Goal: Task Accomplishment & Management: Complete application form

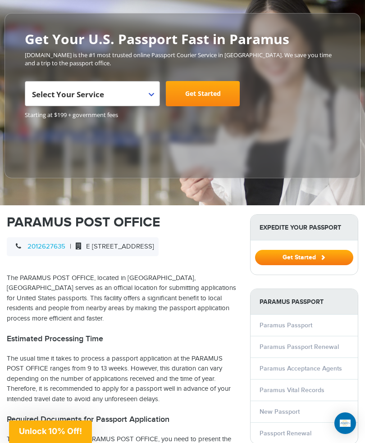
scroll to position [92, 0]
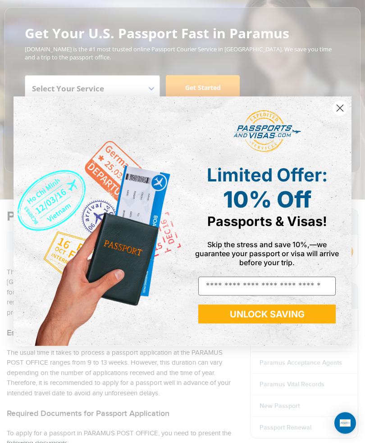
click at [341, 116] on circle "Close dialog" at bounding box center [339, 108] width 15 height 15
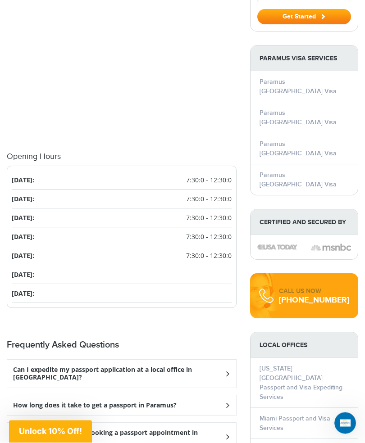
scroll to position [905, 0]
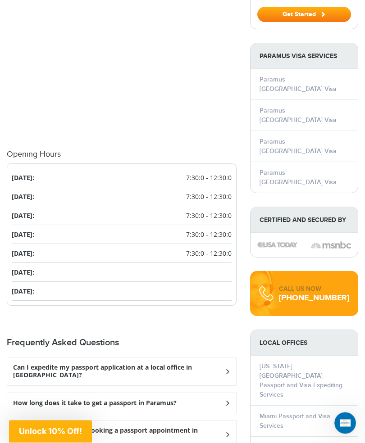
click at [223, 369] on icon at bounding box center [227, 372] width 9 height 6
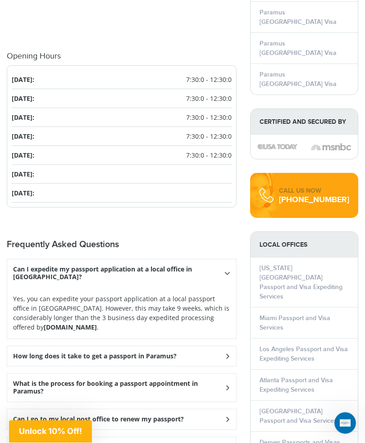
scroll to position [1003, 0]
click at [225, 278] on icon at bounding box center [227, 273] width 6 height 9
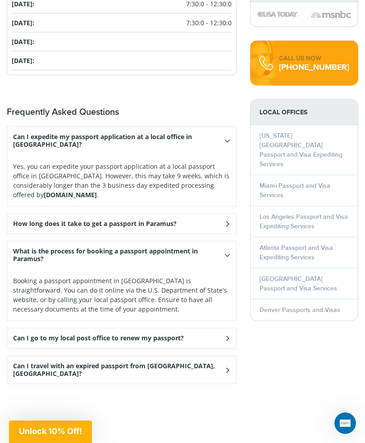
scroll to position [1137, 0]
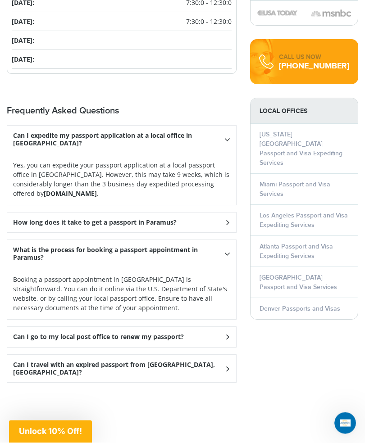
click at [224, 145] on icon at bounding box center [227, 140] width 6 height 9
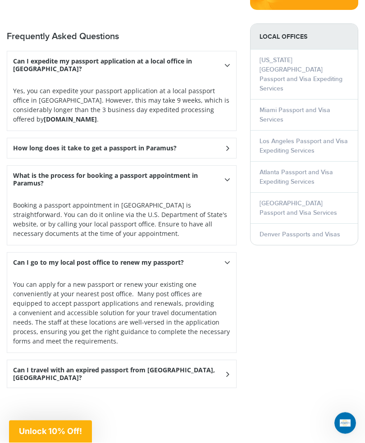
scroll to position [1211, 0]
click at [225, 70] on icon at bounding box center [227, 65] width 6 height 9
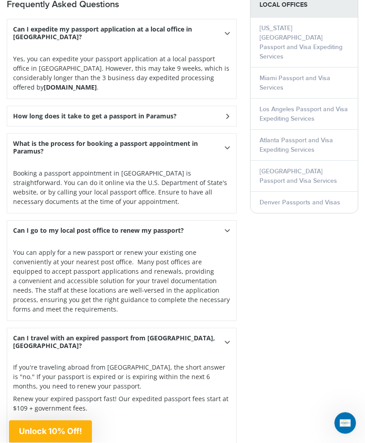
scroll to position [1244, 0]
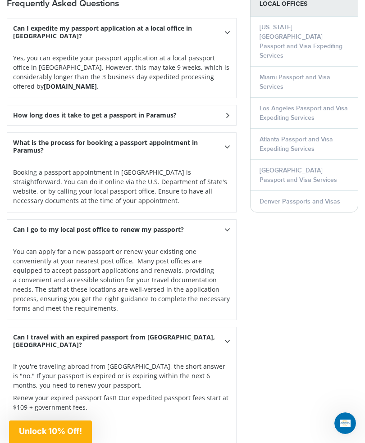
click at [228, 46] on div "Can I travel with an expired passport from [GEOGRAPHIC_DATA], [GEOGRAPHIC_DATA]?" at bounding box center [121, 32] width 229 height 28
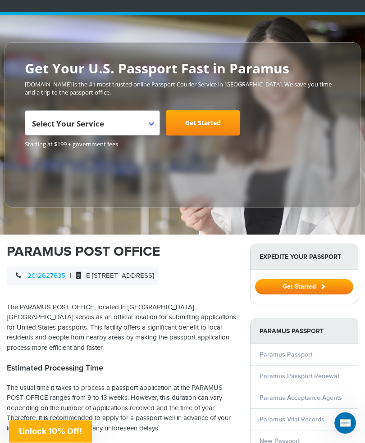
scroll to position [0, 0]
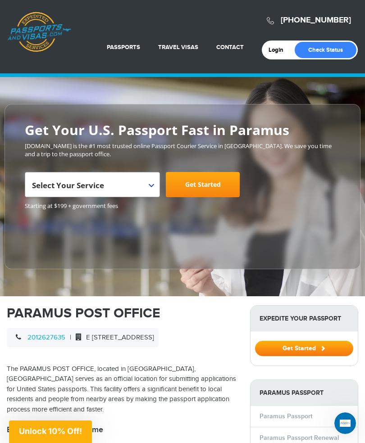
click at [153, 184] on b at bounding box center [151, 186] width 5 height 4
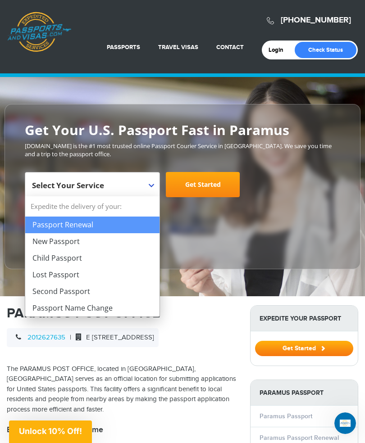
select select "**********"
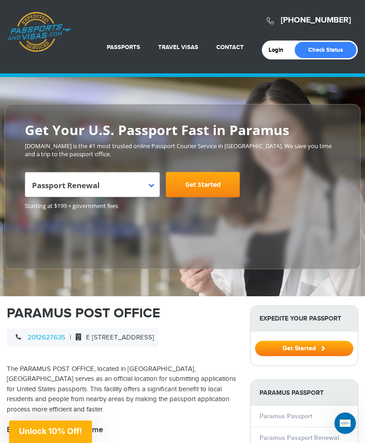
click at [213, 184] on link "Get Started" at bounding box center [203, 184] width 74 height 25
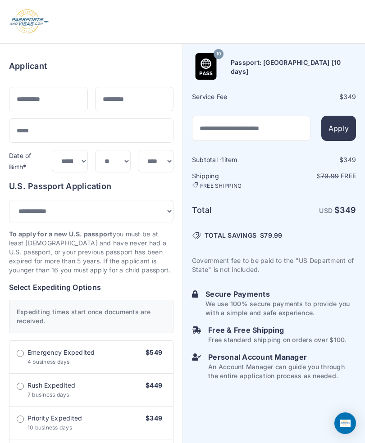
select select "***"
